Goal: Task Accomplishment & Management: Manage account settings

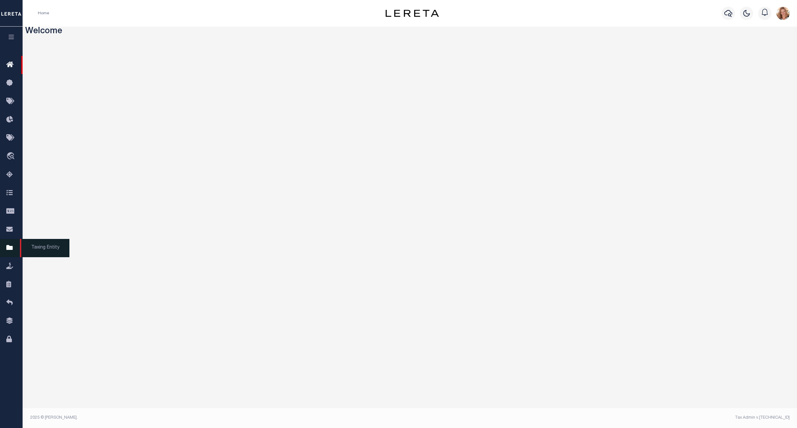
click at [13, 252] on icon at bounding box center [11, 248] width 11 height 8
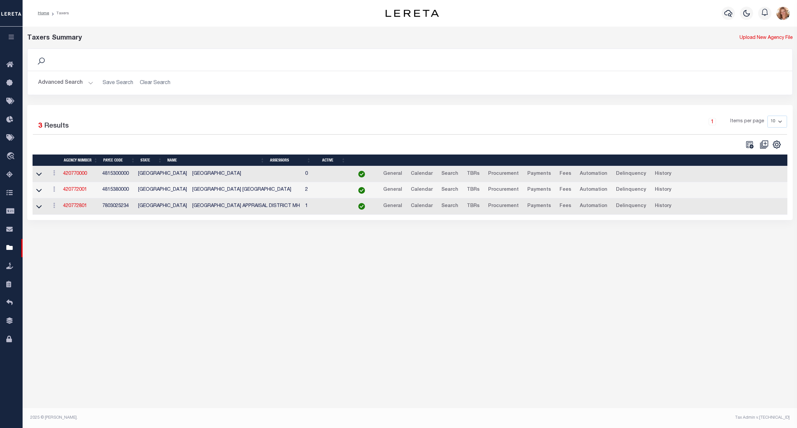
click at [82, 82] on button "Advanced Search" at bounding box center [65, 82] width 55 height 13
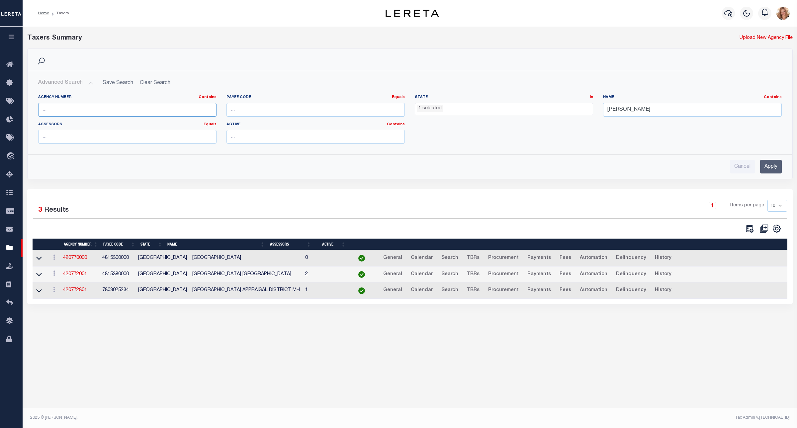
click at [152, 106] on input "text" at bounding box center [127, 110] width 178 height 14
type input "410790000"
click at [489, 110] on ul "1 selected" at bounding box center [504, 107] width 178 height 9
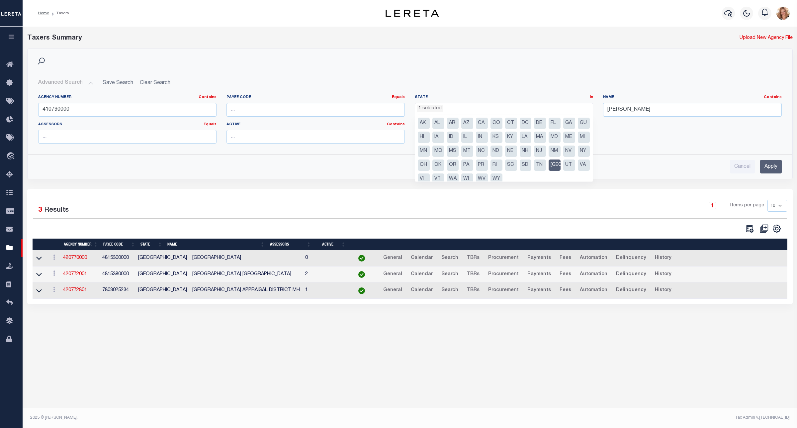
click at [549, 171] on li "[GEOGRAPHIC_DATA]" at bounding box center [555, 164] width 12 height 11
select select
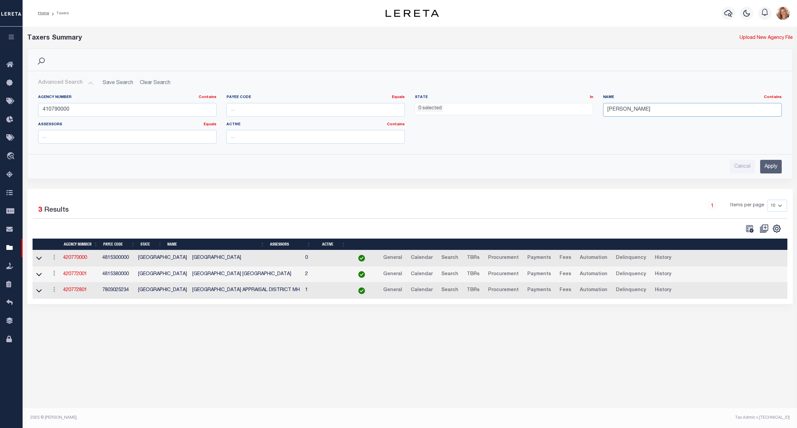
click at [622, 108] on input "[PERSON_NAME]" at bounding box center [692, 110] width 178 height 14
click at [768, 164] on input "Apply" at bounding box center [771, 167] width 22 height 14
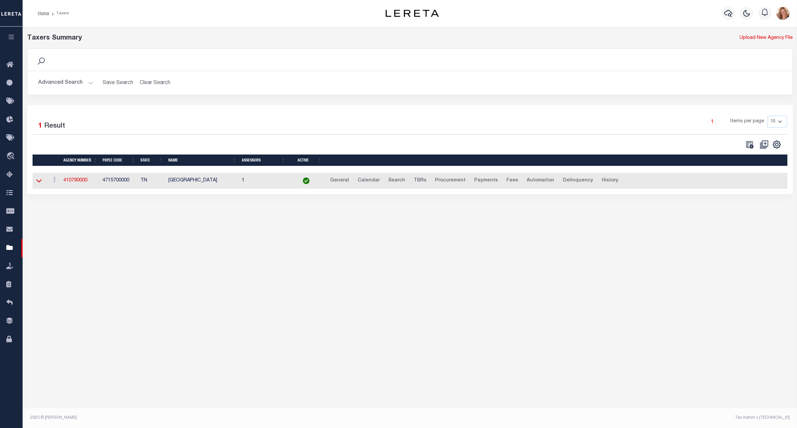
click at [40, 183] on icon at bounding box center [39, 180] width 6 height 3
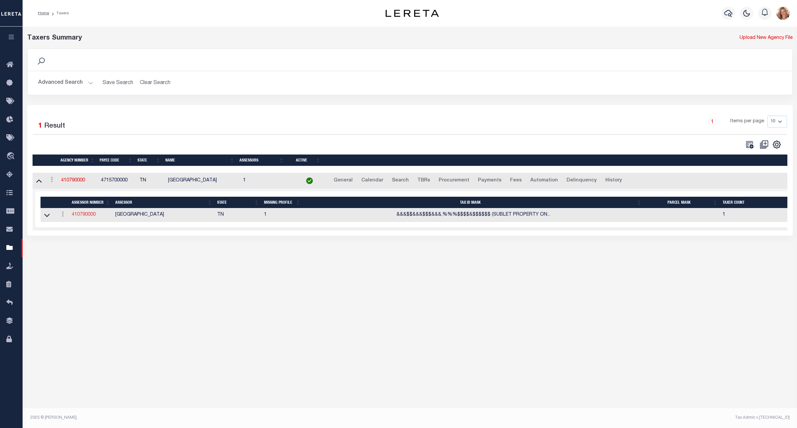
click at [83, 217] on link "410790000" at bounding box center [84, 214] width 24 height 5
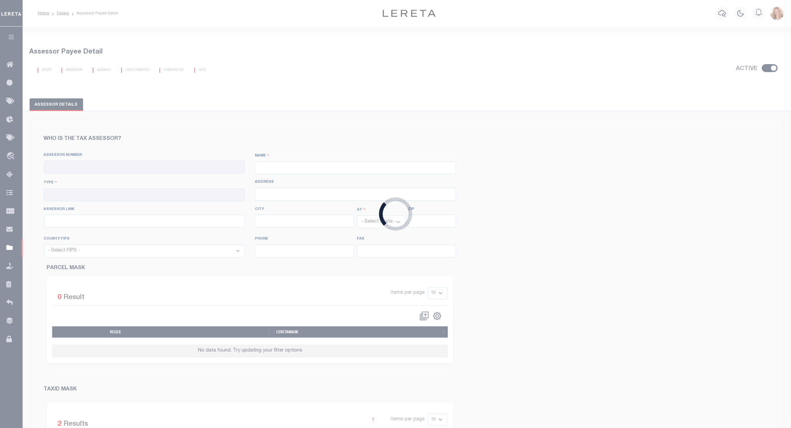
checkbox input "true"
type input "410790000"
type input "[GEOGRAPHIC_DATA]"
type input "00 - County"
type input "[STREET_ADDRESS]"
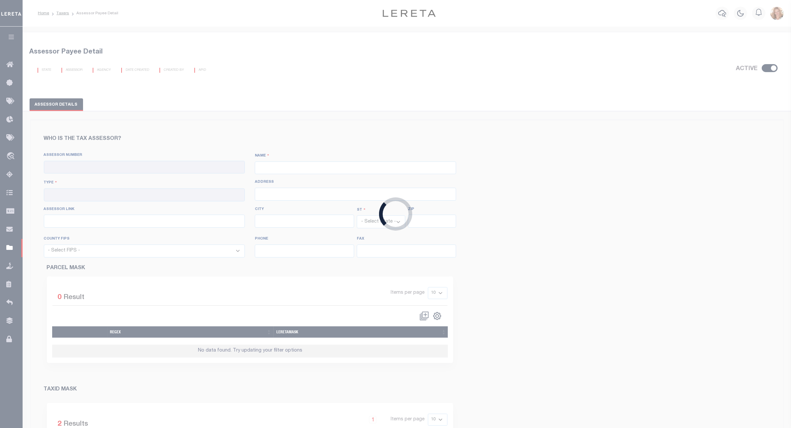
type input "[URL][DOMAIN_NAME]"
type input "[GEOGRAPHIC_DATA]"
select select "TN"
type input "38103"
select select "47157"
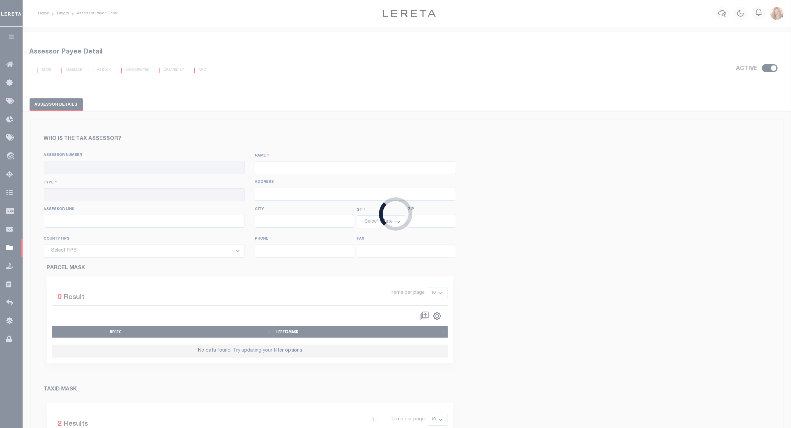
type input "[PHONE_NUMBER]"
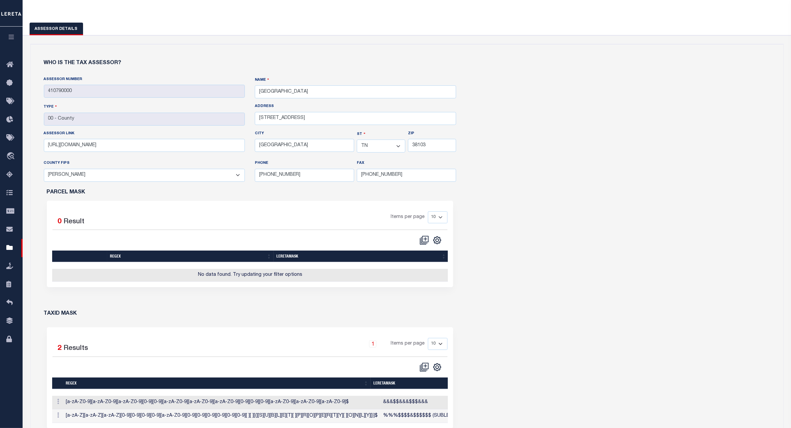
scroll to position [249, 0]
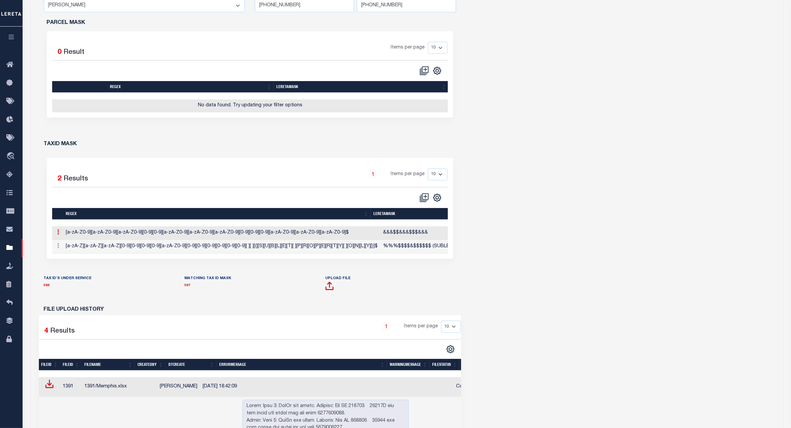
click at [58, 235] on icon at bounding box center [58, 231] width 2 height 5
click at [83, 247] on link "Edit TaxID Mask" at bounding box center [81, 242] width 52 height 11
type input "&&&$$&&&$$$&&&"
type input "XXX-XXXX-X-XXXXX-X*"
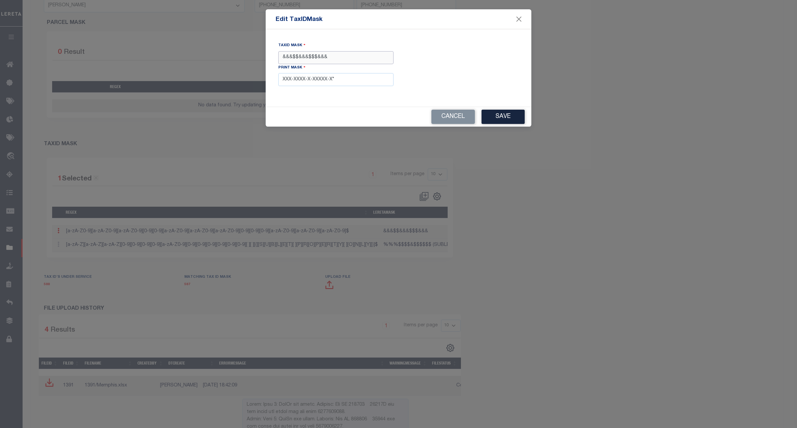
drag, startPoint x: 330, startPoint y: 56, endPoint x: 261, endPoint y: 57, distance: 68.8
click at [261, 57] on form "Edit TaxIDMask TaxID Mask &&&$$&&&$$$&&& Print Mask XXX-XXXX-X-XXXXX-X* Cancel …" at bounding box center [398, 67] width 797 height 117
drag, startPoint x: 330, startPoint y: 60, endPoint x: 261, endPoint y: 59, distance: 68.8
click at [262, 60] on form "Edit TaxIDMask TaxID Mask &&&$$&&&$$$&&& Print Mask XXX-XXXX-X-XXXXX-X* Cancel …" at bounding box center [398, 67] width 797 height 117
paste input "X$&&&&&XXXX"
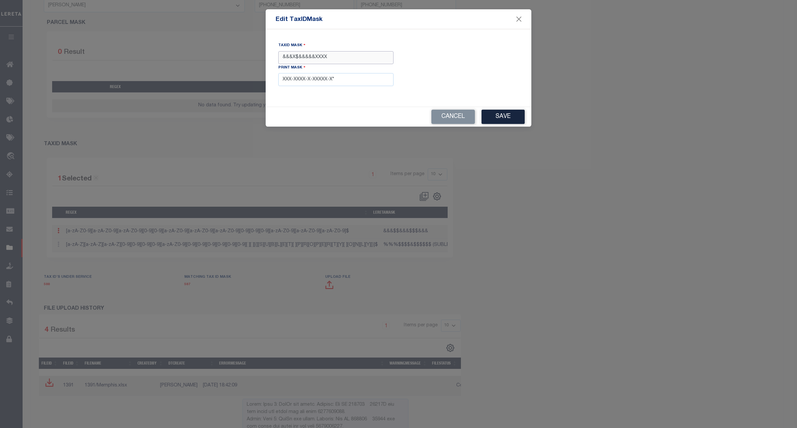
type input "&&&X$&&&&&XXXX"
drag, startPoint x: 341, startPoint y: 84, endPoint x: 272, endPoint y: 84, distance: 68.4
click at [272, 84] on div "TaxID Mask &&&X$&&&&&XXXX Print Mask XXX-XXXX-X-XXXXX-X*" at bounding box center [399, 67] width 256 height 57
paste input "XXXXXXXXXX"
type input "XXXXXXXXXXXXXX*"
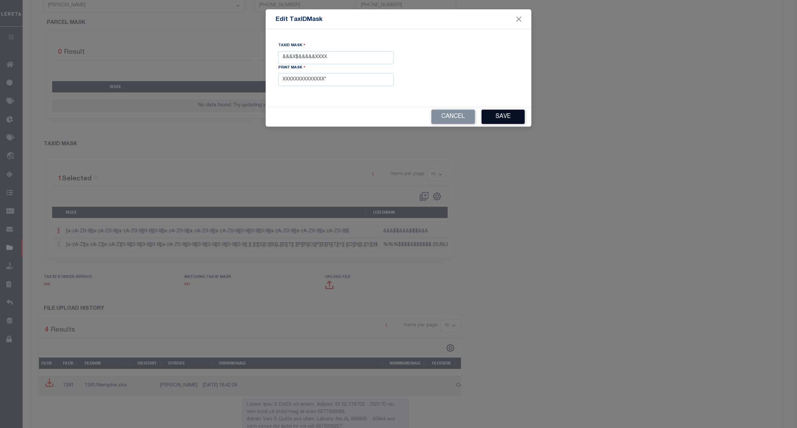
click at [513, 112] on button "Save" at bounding box center [503, 117] width 43 height 14
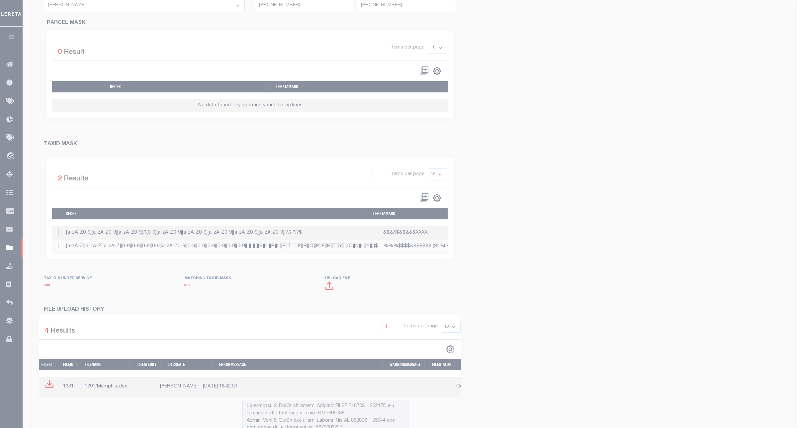
type input "&&&$$&&&$$$&&&"
type input "XXX-XXXX-X-XXXXX-X*"
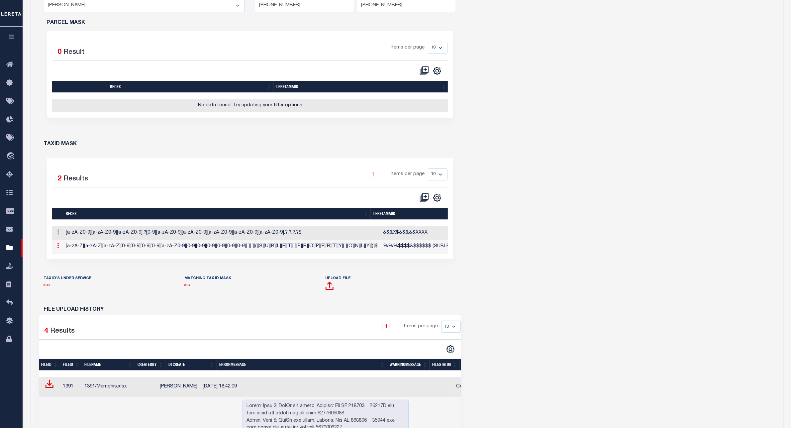
click at [57, 248] on icon at bounding box center [58, 245] width 2 height 5
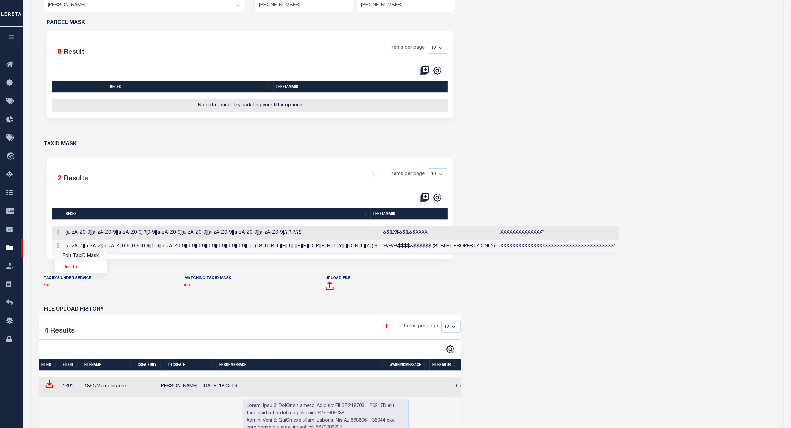
click at [60, 260] on link "Edit TaxID Mask" at bounding box center [81, 256] width 52 height 11
type input "%%%$$$$&$$$$$$ (SUBLET PROPERTY ONLY)"
type input "XXXXXXXXXXXXXXXXXXXXXXXXXXXXXXXXXXXXXX*"
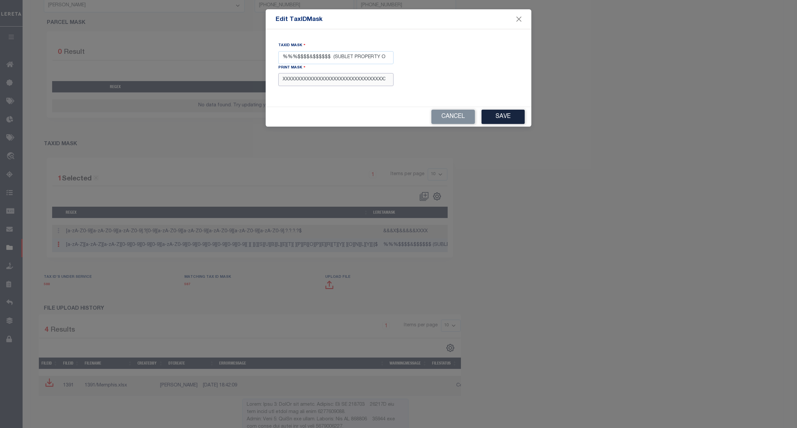
click at [341, 82] on input "XXXXXXXXXXXXXXXXXXXXXXXXXXXXXXXXXXXXXX*" at bounding box center [335, 79] width 115 height 13
click at [434, 120] on button "Cancel" at bounding box center [453, 117] width 44 height 14
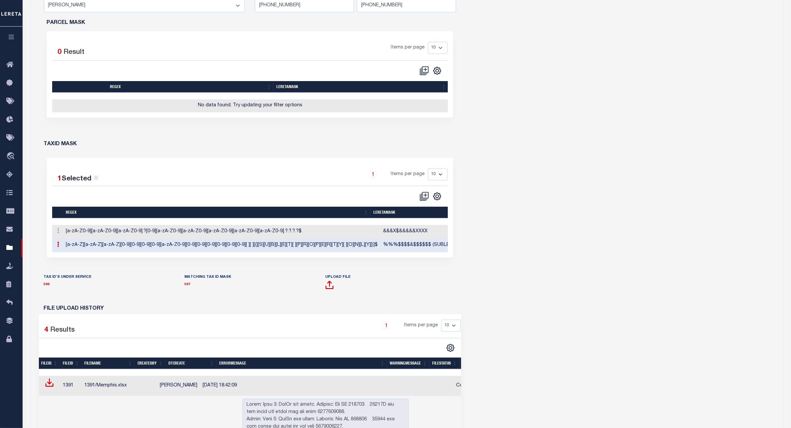
click at [490, 176] on div "Who is the tax assessor? Assessor Number 410790000 NAME Type CITY" at bounding box center [407, 241] width 753 height 733
click at [44, 286] on link "588" at bounding box center [47, 284] width 6 height 3
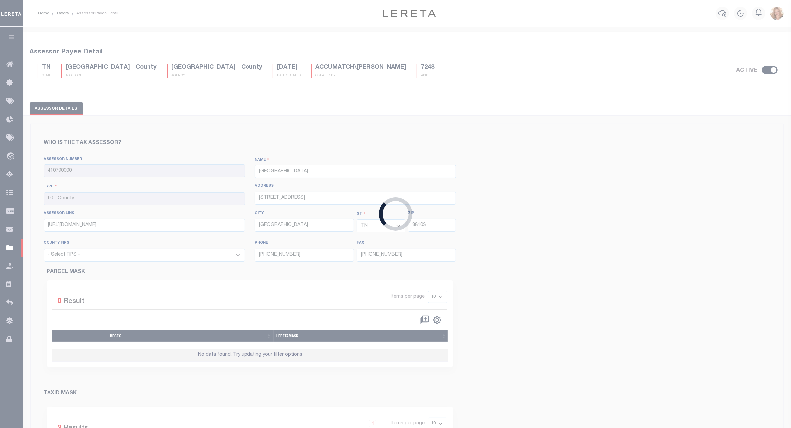
select select "47157"
